Goal: Task Accomplishment & Management: Complete application form

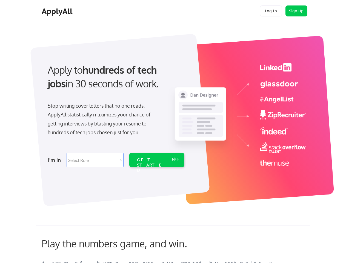
click at [173, 131] on div "Apply to hundreds of tech jobs in 30 seconds of work. Stop writing cover letter…" at bounding box center [115, 114] width 153 height 112
click at [174, 117] on div "Apply to hundreds of tech jobs in 30 seconds of work. Stop writing cover letter…" at bounding box center [115, 114] width 153 height 112
click at [115, 113] on div "Stop writing cover letters that no one reads. ApplyAll statistically maximizes …" at bounding box center [104, 119] width 113 height 36
click at [115, 81] on div "Apply to hundreds of tech jobs in 30 seconds of work." at bounding box center [115, 77] width 135 height 28
click at [104, 120] on div "Stop writing cover letters that no one reads. ApplyAll statistically maximizes …" at bounding box center [104, 119] width 113 height 36
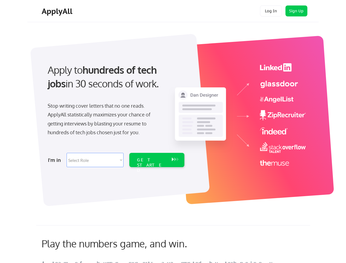
click at [115, 160] on select "Select Role Software Engineering Product Management Customer Success Sales UI/U…" at bounding box center [95, 160] width 57 height 14
click at [56, 160] on div "I'm in" at bounding box center [55, 160] width 15 height 9
click at [95, 160] on select "Select Role Software Engineering Product Management Customer Success Sales UI/U…" at bounding box center [95, 160] width 57 height 14
click at [157, 160] on div "GET STARTED" at bounding box center [151, 165] width 29 height 16
click at [151, 160] on div "GET STARTED" at bounding box center [151, 165] width 29 height 16
